Goal: Task Accomplishment & Management: Manage account settings

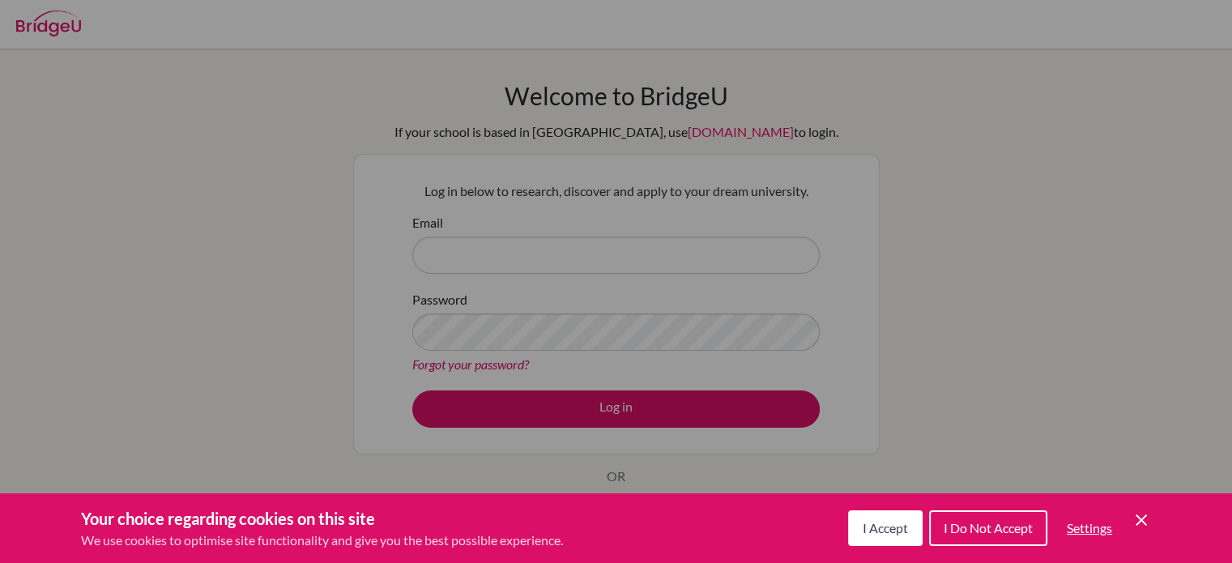
click at [865, 532] on span "I Accept" at bounding box center [885, 527] width 45 height 15
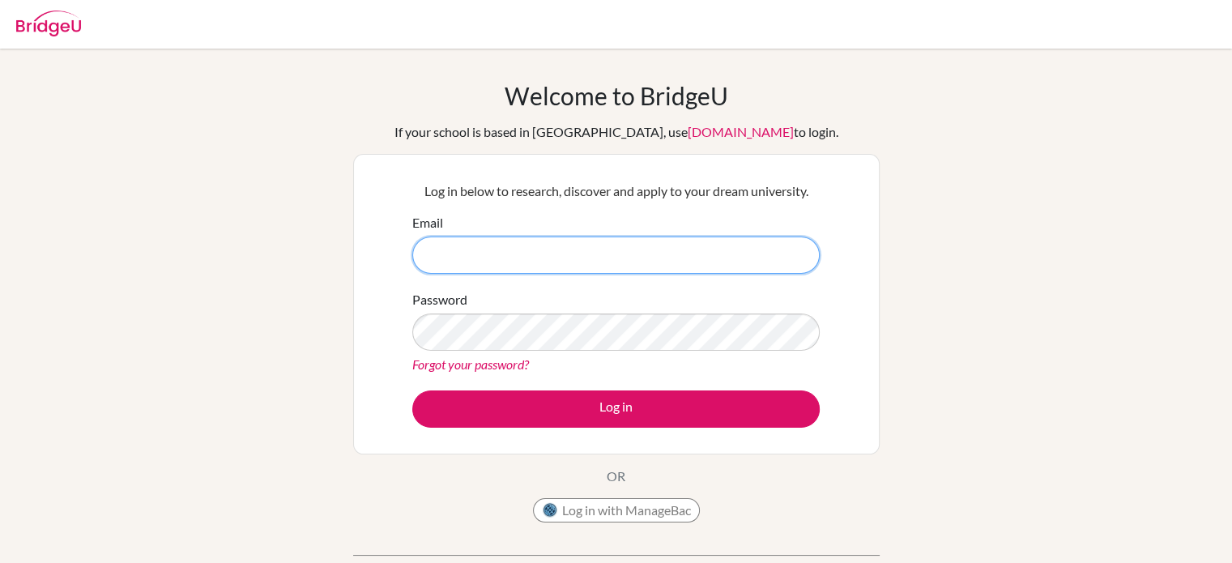
click at [541, 263] on input "Email" at bounding box center [616, 255] width 408 height 37
type input "[EMAIL_ADDRESS][DOMAIN_NAME]"
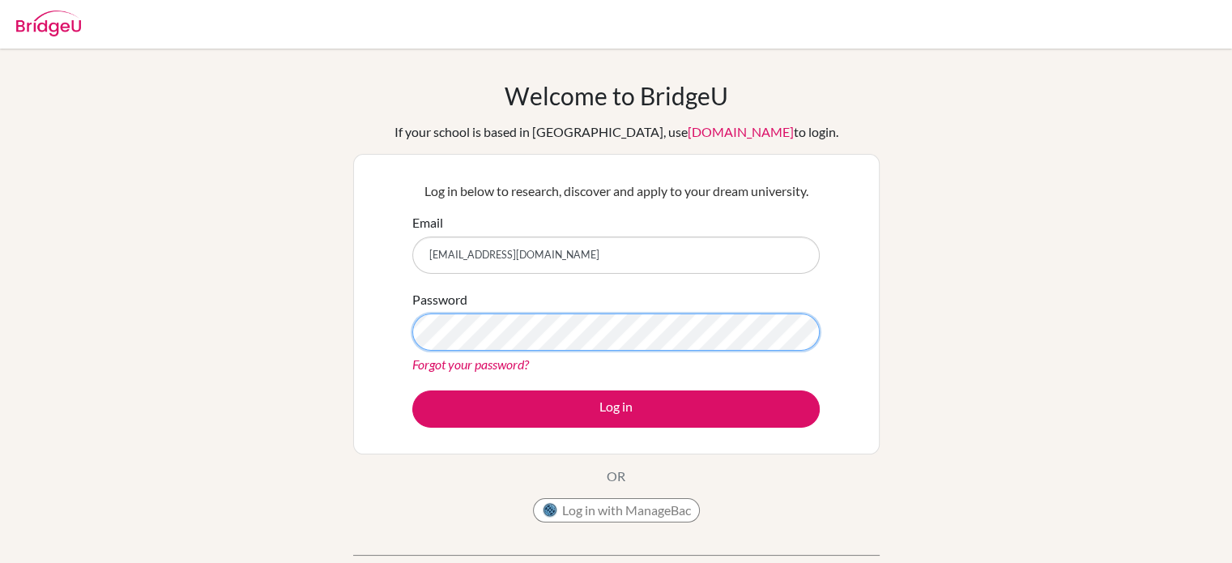
click at [412, 391] on button "Log in" at bounding box center [616, 409] width 408 height 37
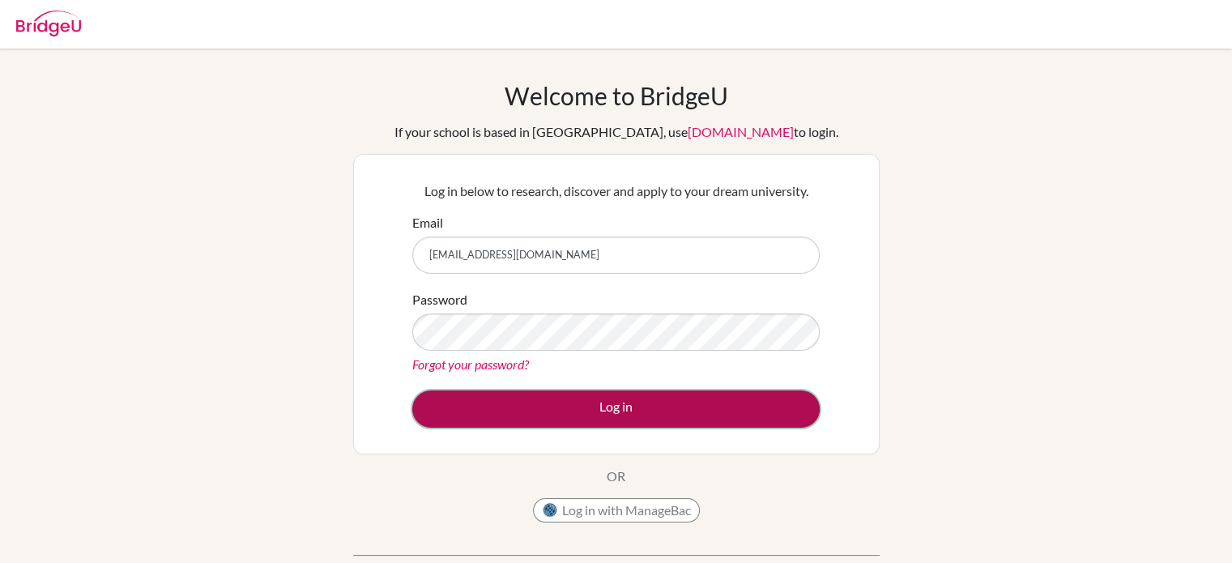
click at [548, 408] on button "Log in" at bounding box center [616, 409] width 408 height 37
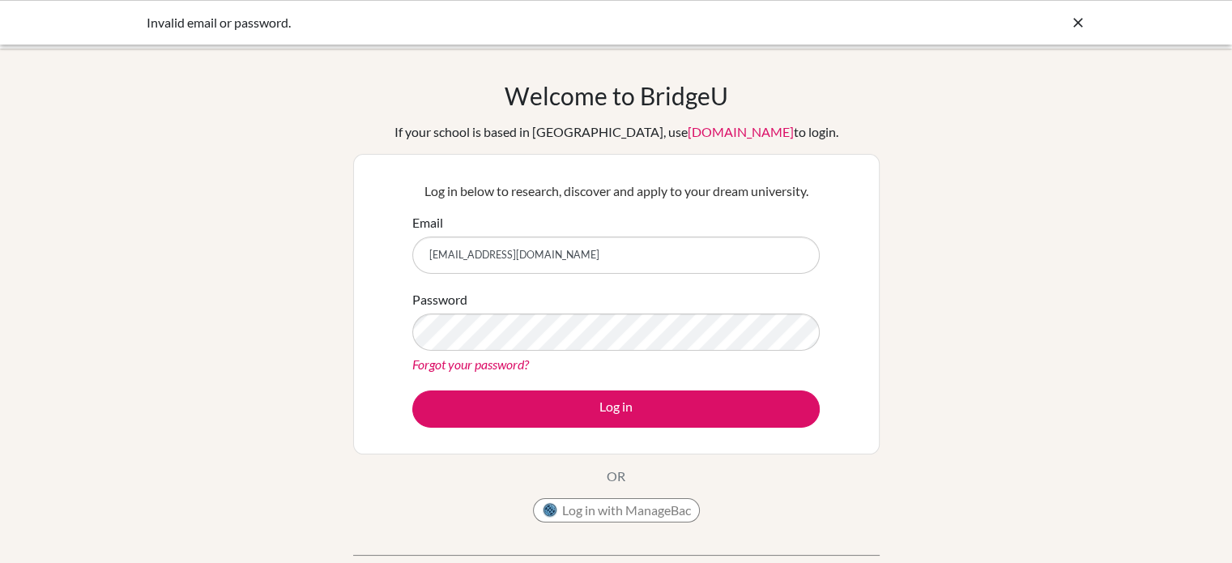
click at [1076, 29] on icon at bounding box center [1078, 23] width 16 height 16
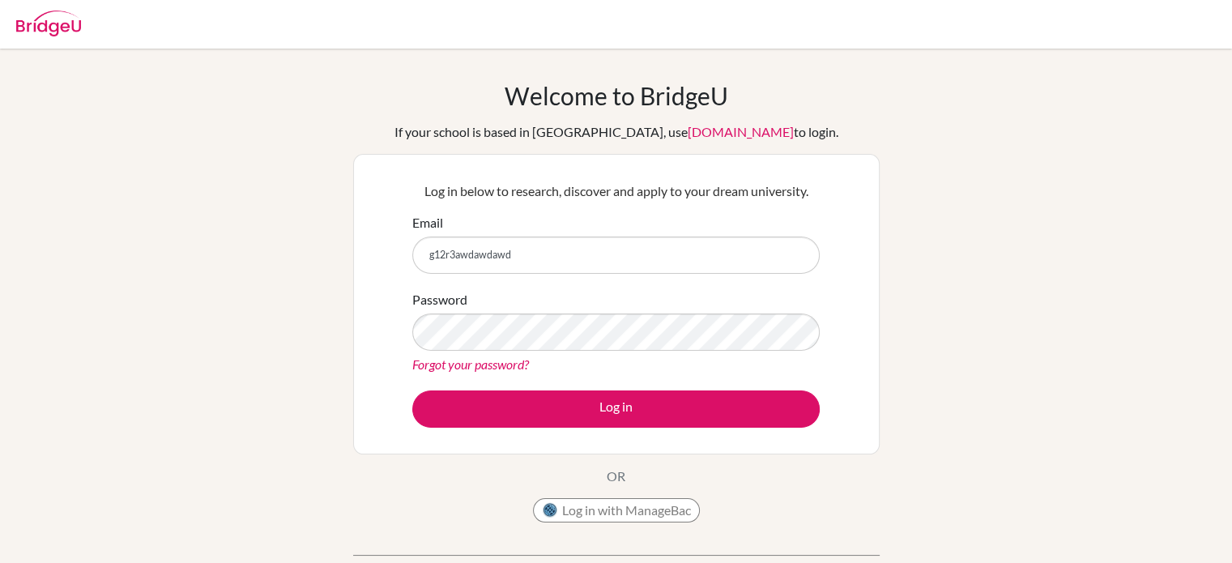
type input "g12r3awdawdawd"
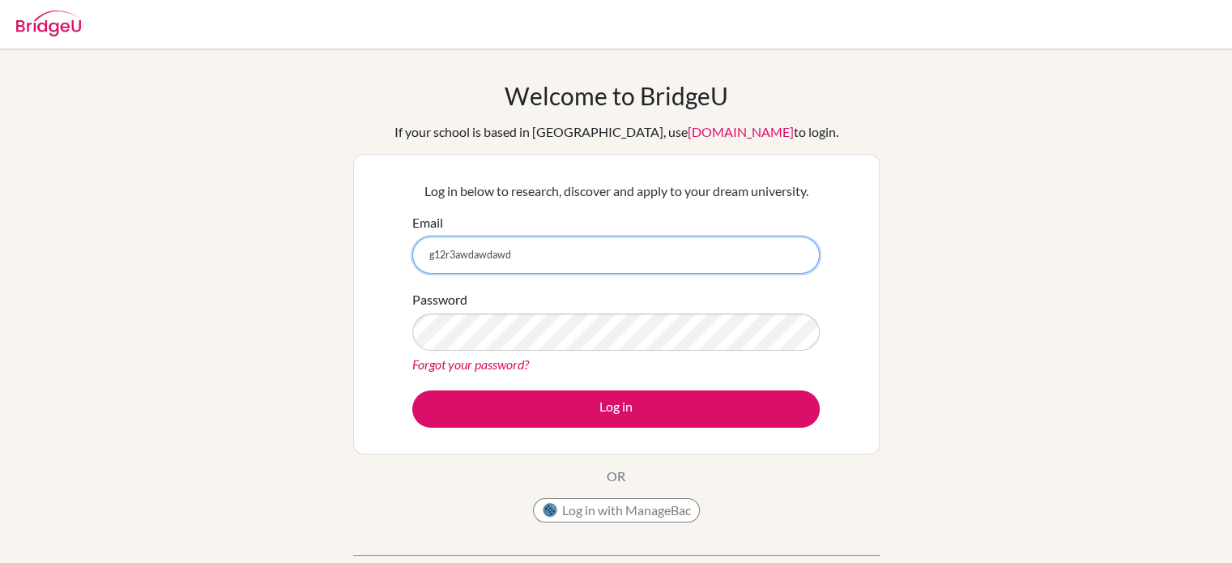
click at [679, 241] on input "g12r3awdawdawd" at bounding box center [616, 255] width 408 height 37
type input "g106743"
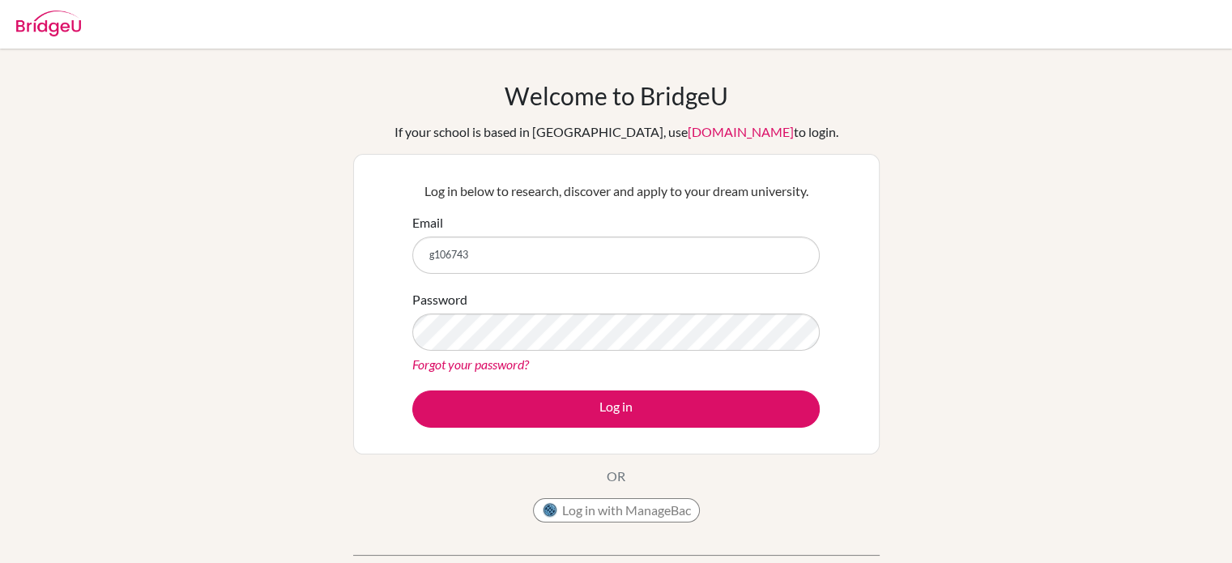
click at [463, 372] on link "Forgot your password?" at bounding box center [470, 364] width 117 height 15
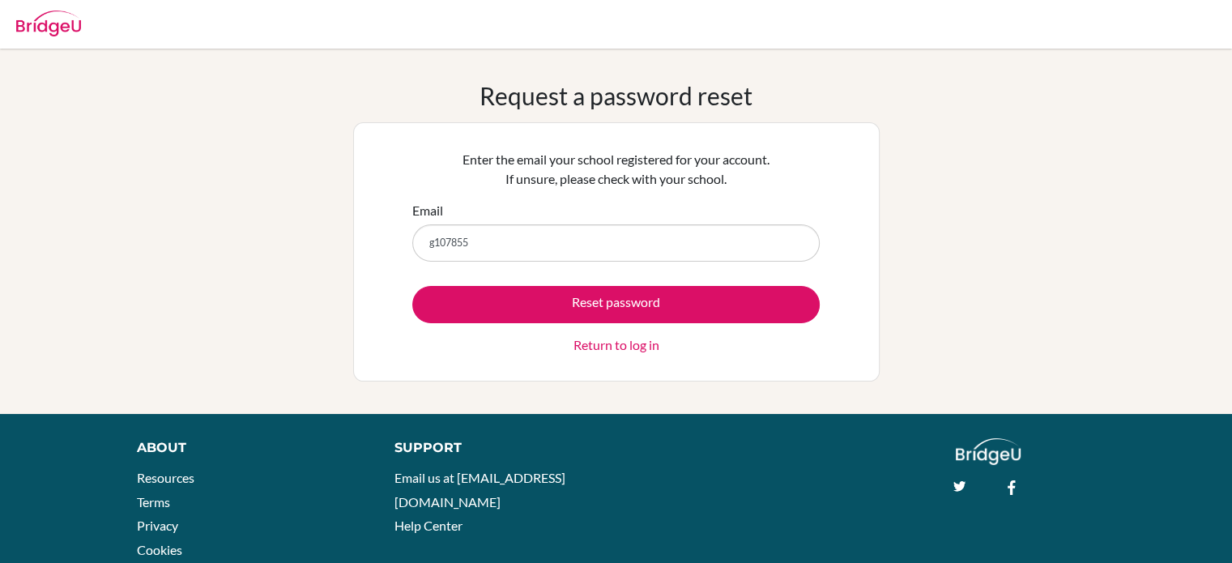
click at [552, 233] on input "g107855" at bounding box center [616, 242] width 408 height 37
type input "g107855@asb.ac"
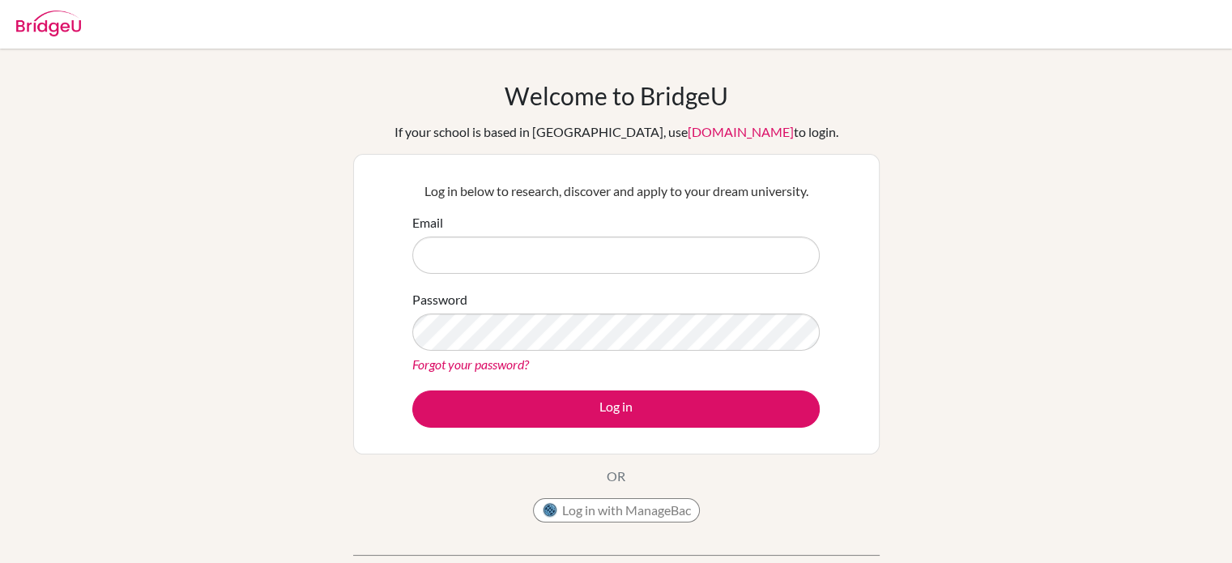
click at [771, 249] on input "Email" at bounding box center [616, 255] width 408 height 37
type input "[EMAIL_ADDRESS][DOMAIN_NAME]"
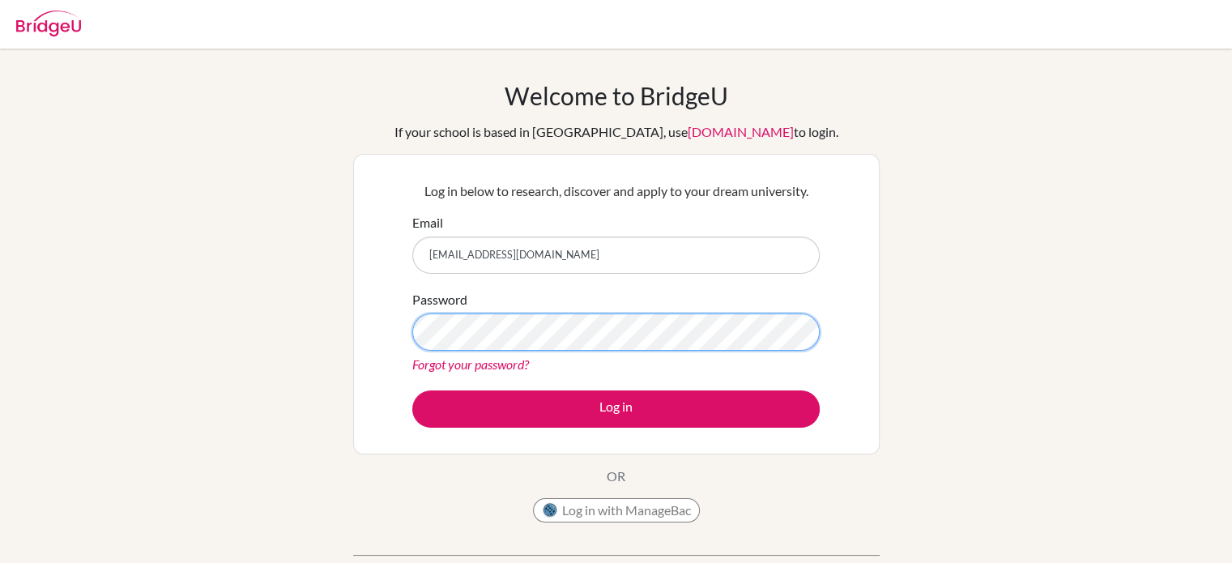
click at [412, 391] on button "Log in" at bounding box center [616, 409] width 408 height 37
